Goal: Task Accomplishment & Management: Manage account settings

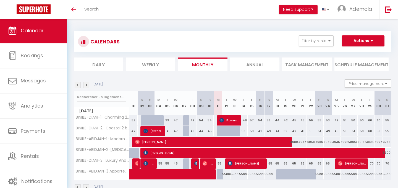
select select
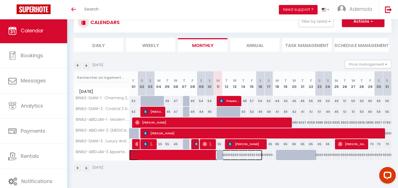
click at [179, 155] on span at bounding box center [198, 155] width 127 height 11
select select "OK"
select select "KO"
select select "0"
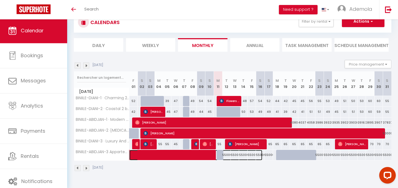
select select "1"
select select
